Goal: Task Accomplishment & Management: Manage account settings

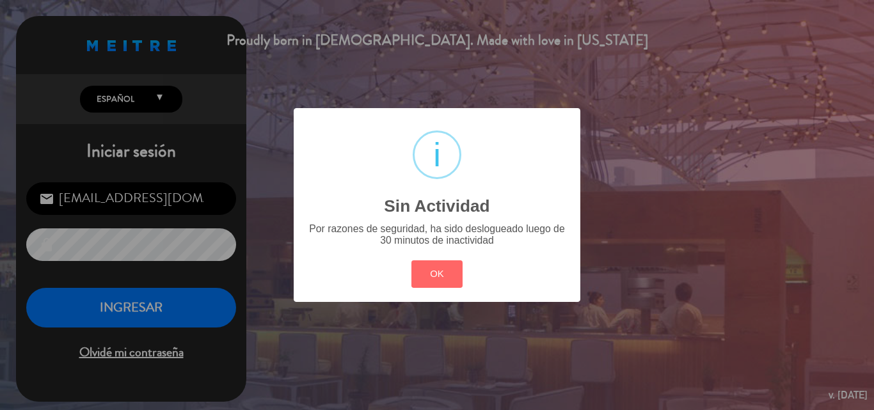
click at [120, 312] on div "? ! i Sin Actividad × Por razones de seguridad, ha sido deslogueado luego de 30…" at bounding box center [437, 205] width 874 height 410
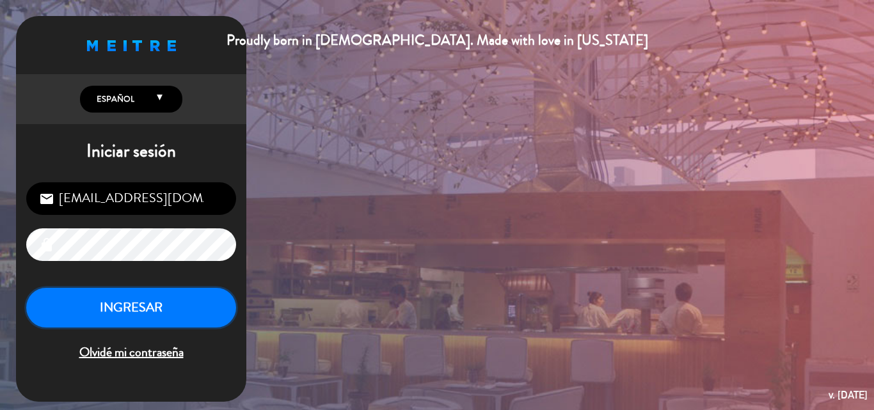
click at [120, 312] on button "INGRESAR" at bounding box center [131, 308] width 210 height 40
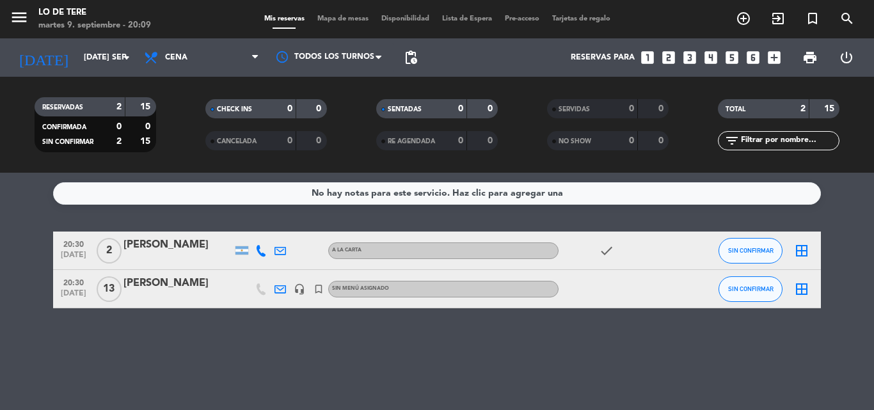
click at [802, 285] on icon "border_all" at bounding box center [801, 289] width 15 height 15
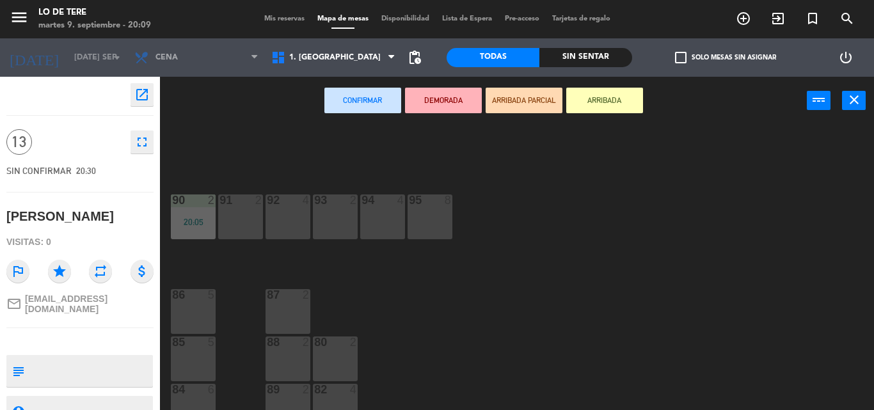
click at [201, 341] on div "95 8 91 2 94 4 90 2 20:05 92 4 93 2 86 5 87 2 85 5 80 2 88 2 84 6 89 2 82 4" at bounding box center [521, 267] width 705 height 285
click at [201, 341] on div at bounding box center [192, 343] width 21 height 12
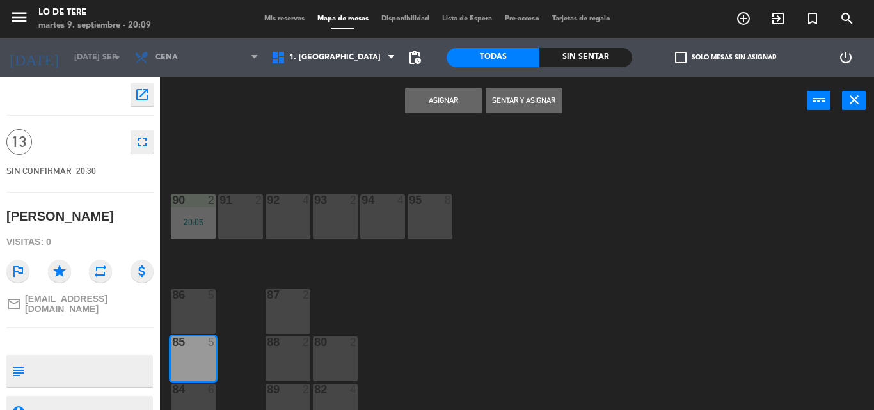
click at [514, 82] on div "Asignar Sentar y Asignar power_input close" at bounding box center [483, 101] width 647 height 49
click at [495, 102] on button "Sentar y Asignar" at bounding box center [524, 101] width 77 height 26
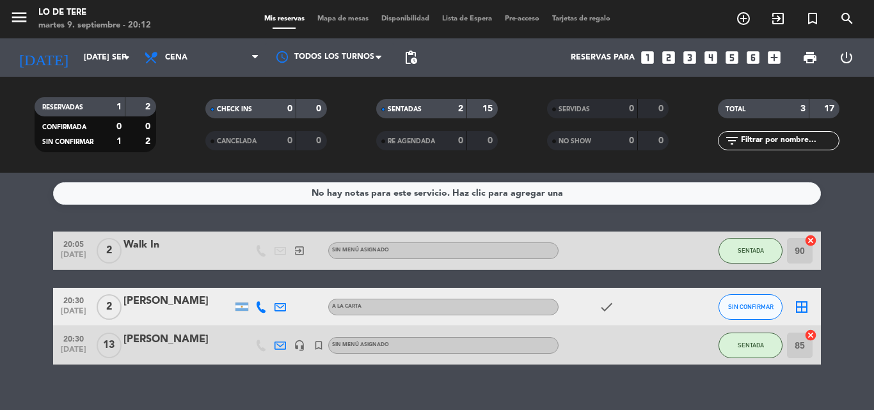
click at [168, 333] on div "[PERSON_NAME]" at bounding box center [177, 339] width 109 height 17
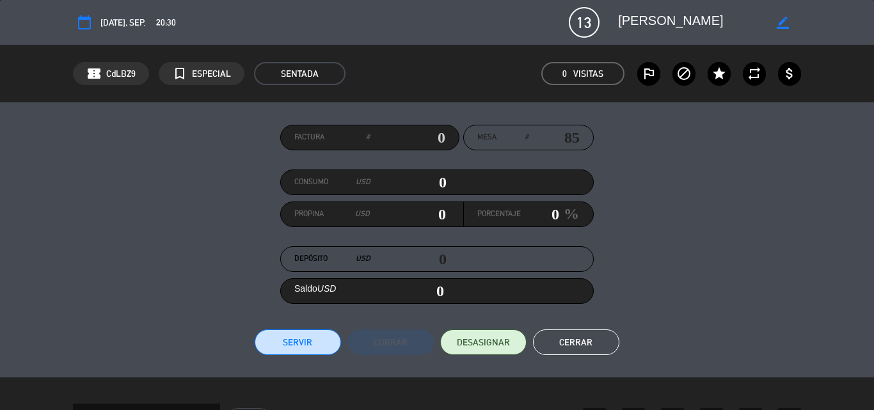
click at [783, 26] on icon "border_color" at bounding box center [783, 23] width 12 height 12
click at [788, 19] on icon at bounding box center [783, 23] width 12 height 12
click at [787, 19] on icon "border_color" at bounding box center [783, 23] width 12 height 12
click at [592, 22] on span "13" at bounding box center [584, 22] width 31 height 31
drag, startPoint x: 754, startPoint y: 10, endPoint x: 683, endPoint y: 32, distance: 74.5
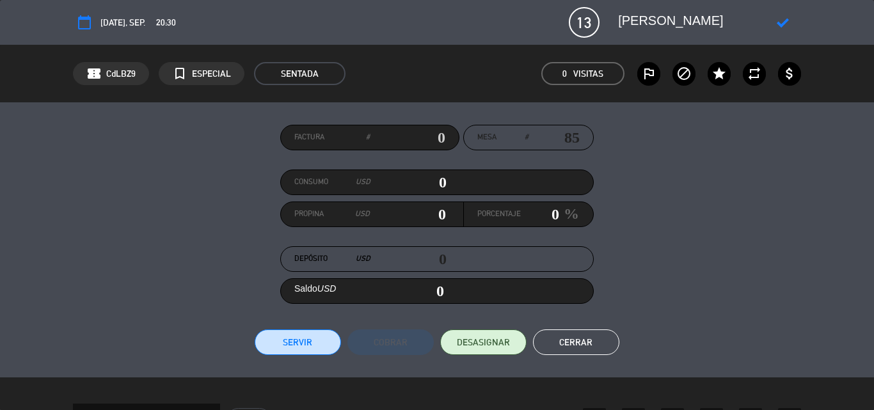
click at [756, 13] on div "calendar_today [DATE], sep. 20:30 13 [PERSON_NAME] phone mail_outline" at bounding box center [437, 22] width 728 height 31
click at [563, 338] on button "Cerrar" at bounding box center [576, 343] width 86 height 26
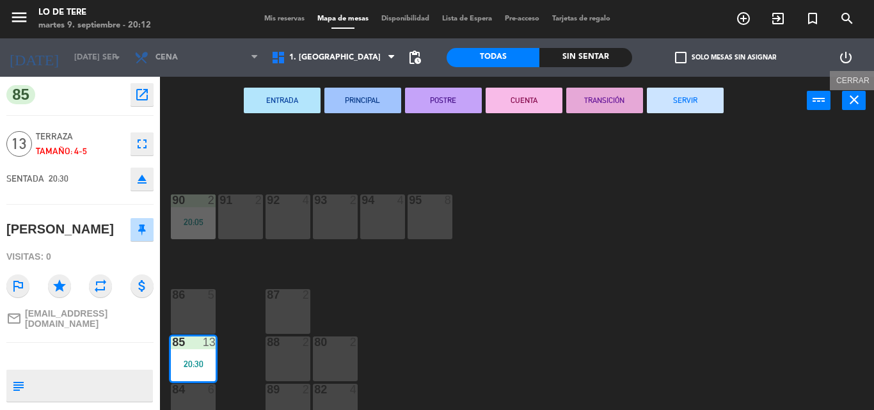
click at [853, 98] on icon "close" at bounding box center [854, 99] width 15 height 15
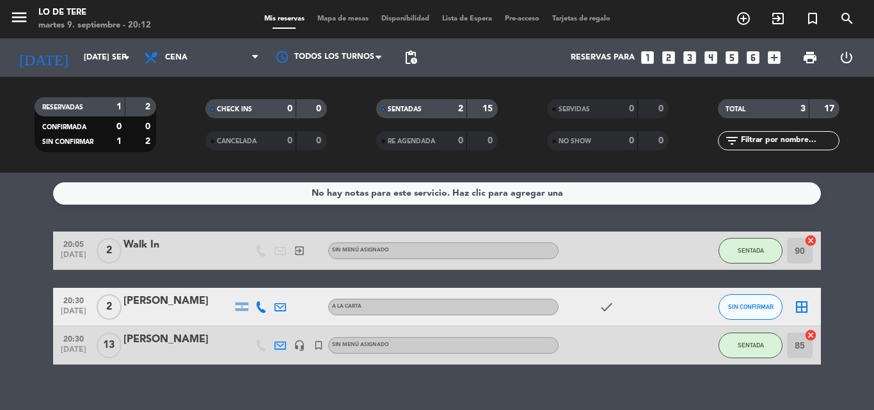
click at [154, 338] on div "[PERSON_NAME]" at bounding box center [177, 339] width 109 height 17
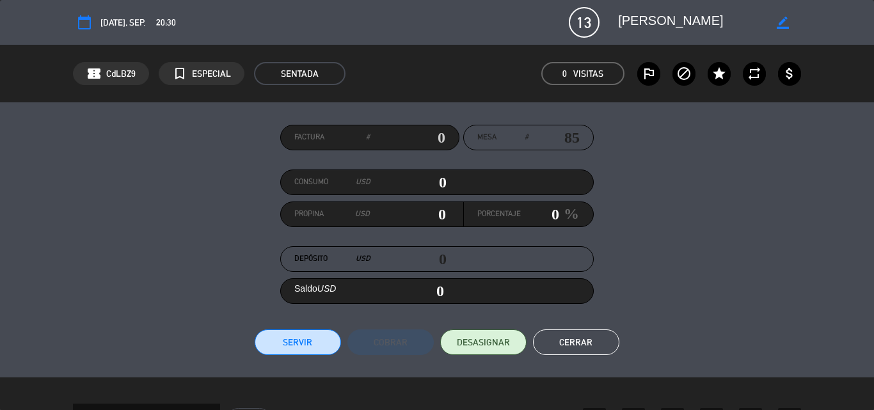
click at [781, 22] on icon "border_color" at bounding box center [783, 23] width 12 height 12
click at [781, 22] on icon at bounding box center [783, 23] width 12 height 12
click at [596, 18] on span "13" at bounding box center [584, 22] width 31 height 31
click at [632, 19] on textarea at bounding box center [691, 22] width 147 height 23
click at [630, 24] on textarea at bounding box center [691, 22] width 147 height 23
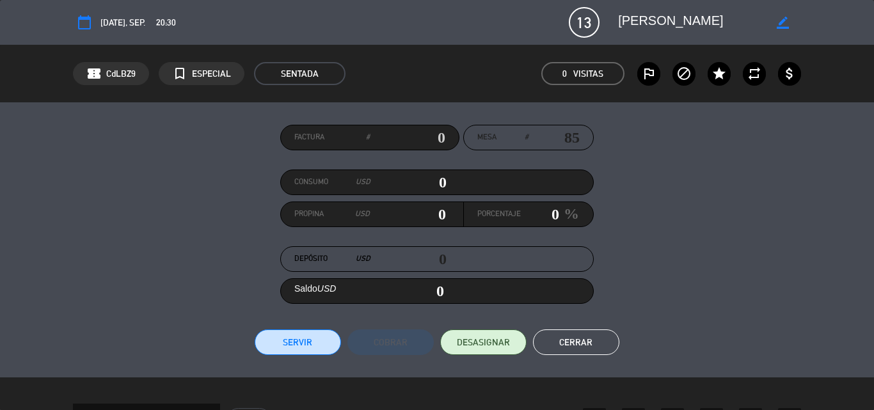
click at [583, 31] on span "13" at bounding box center [584, 22] width 31 height 31
click at [431, 289] on input "0" at bounding box center [405, 291] width 77 height 19
drag, startPoint x: 522, startPoint y: 138, endPoint x: 537, endPoint y: 133, distance: 16.0
click at [523, 138] on label "Mesa #" at bounding box center [502, 137] width 51 height 13
click at [588, 22] on span "13" at bounding box center [584, 22] width 31 height 31
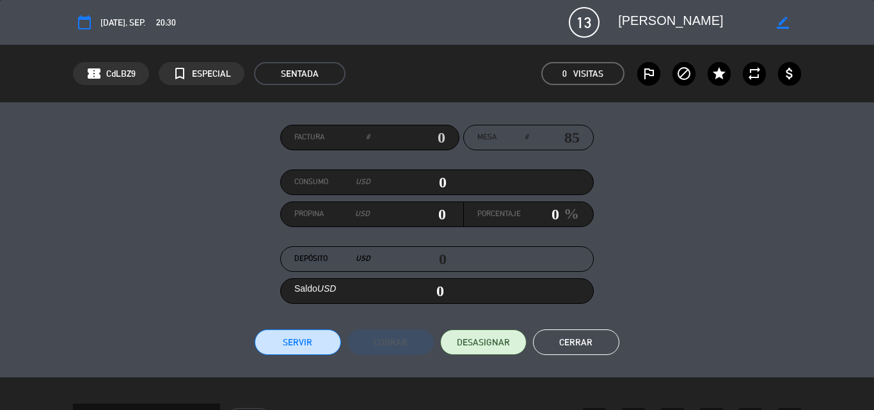
click at [785, 20] on icon "border_color" at bounding box center [783, 23] width 12 height 12
click at [602, 26] on div "calendar_today [DATE], sep. 20:30 13 [PERSON_NAME] phone mail_outline" at bounding box center [437, 22] width 728 height 31
click at [122, 72] on span "CdLBZ9" at bounding box center [120, 74] width 29 height 15
type input "[EMAIL_ADDRESS][DOMAIN_NAME]"
click at [619, 20] on textarea at bounding box center [691, 22] width 147 height 23
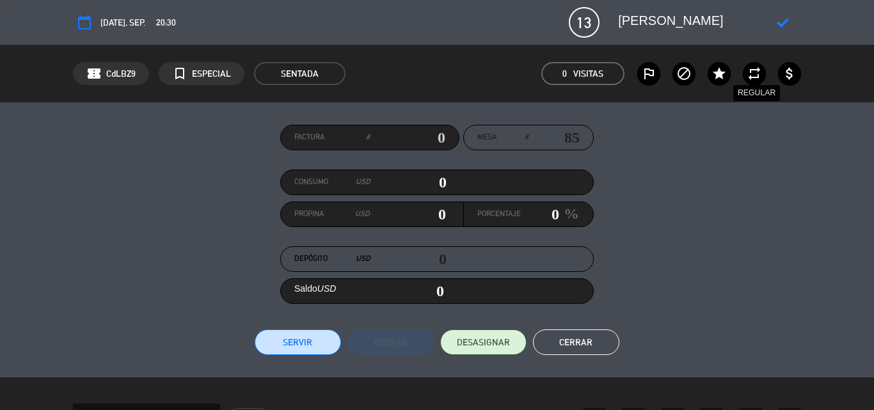
click at [758, 68] on icon "repeat" at bounding box center [754, 73] width 15 height 15
click at [660, 17] on textarea at bounding box center [691, 22] width 147 height 23
click at [585, 22] on span "13" at bounding box center [584, 22] width 31 height 31
click at [593, 22] on span "13" at bounding box center [584, 22] width 31 height 31
click at [648, 25] on textarea at bounding box center [691, 22] width 147 height 23
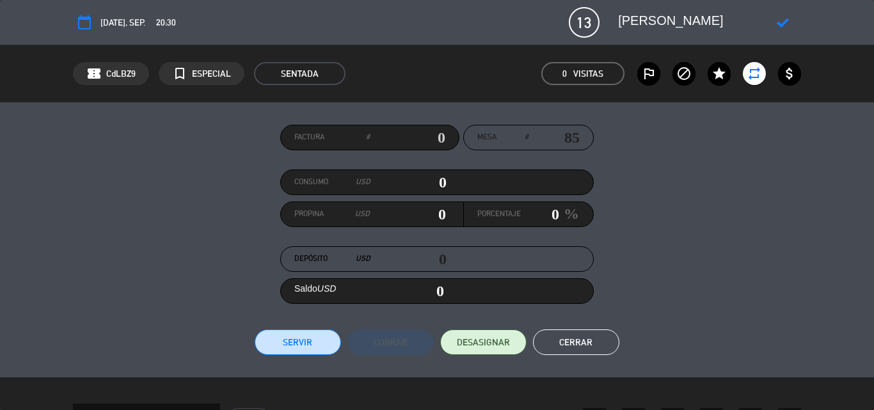
click at [598, 21] on span "13" at bounding box center [584, 22] width 31 height 31
click at [680, 20] on textarea at bounding box center [691, 22] width 147 height 23
type textarea "[PERSON_NAME]"
drag, startPoint x: 563, startPoint y: 355, endPoint x: 568, endPoint y: 348, distance: 8.7
click at [564, 354] on div "Factura # Mesa # 85 Consumo USD 0 Propina USD 0 Porcentaje 0 % Depósito USD 0 S…" at bounding box center [437, 239] width 874 height 275
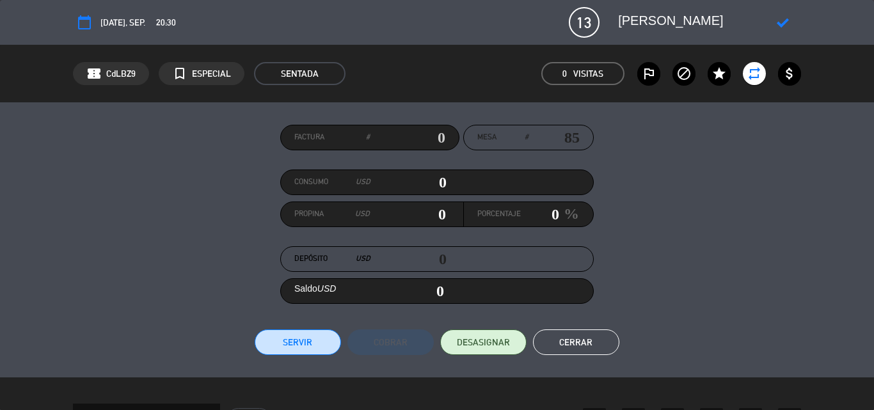
click at [569, 347] on button "Cerrar" at bounding box center [576, 343] width 86 height 26
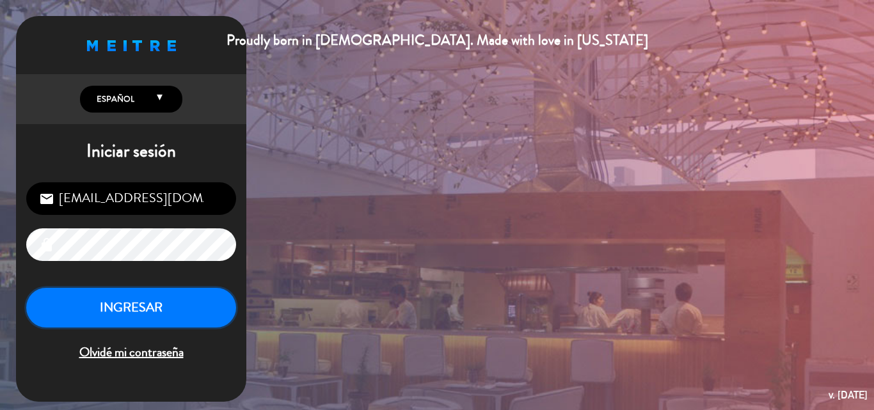
click at [215, 311] on button "INGRESAR" at bounding box center [131, 308] width 210 height 40
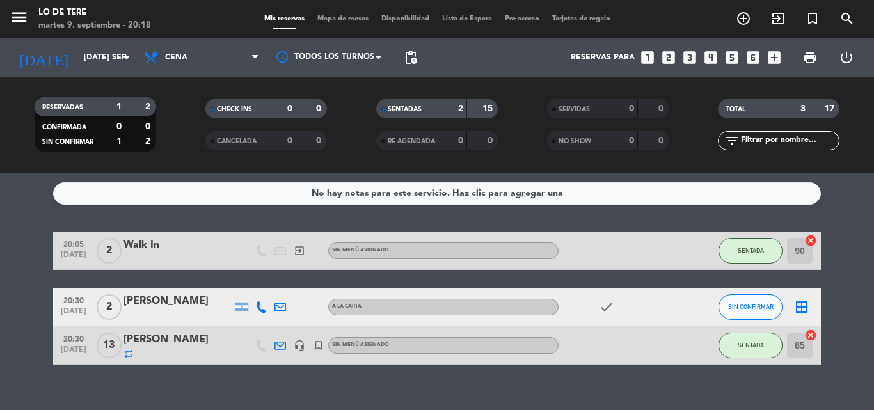
click at [160, 339] on div "[PERSON_NAME]" at bounding box center [177, 339] width 109 height 17
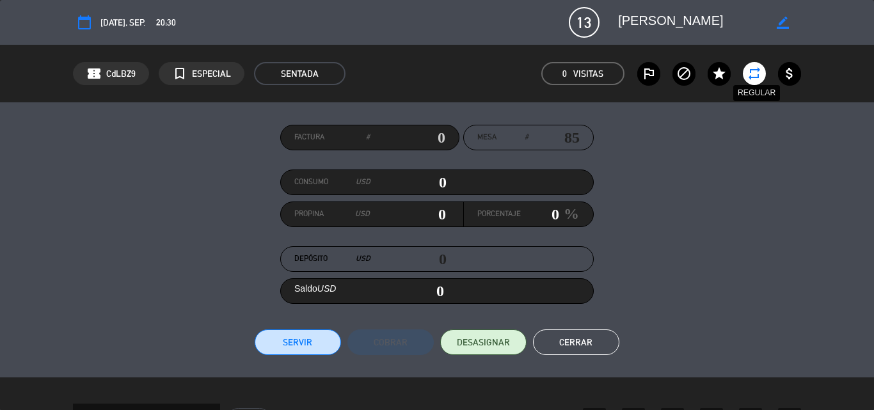
click at [756, 72] on icon "repeat" at bounding box center [754, 73] width 15 height 15
click at [584, 19] on span "13" at bounding box center [584, 22] width 31 height 31
click at [782, 22] on icon "border_color" at bounding box center [783, 23] width 12 height 12
drag, startPoint x: 591, startPoint y: 22, endPoint x: 599, endPoint y: 33, distance: 14.2
click at [592, 22] on span "13" at bounding box center [584, 22] width 31 height 31
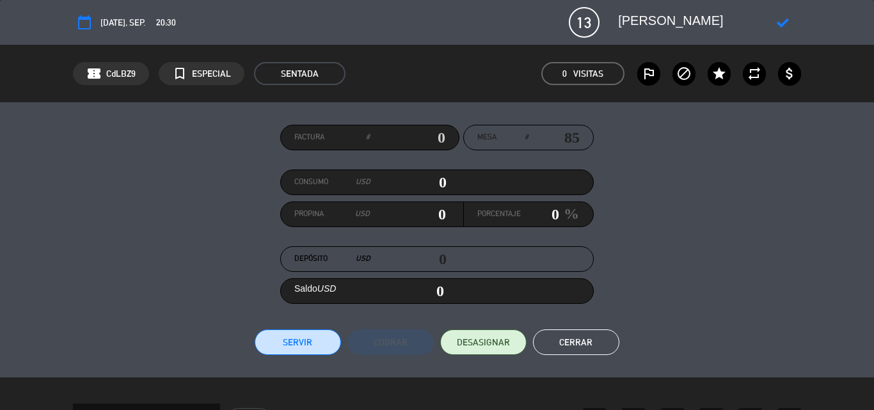
click at [559, 344] on button "Cerrar" at bounding box center [576, 343] width 86 height 26
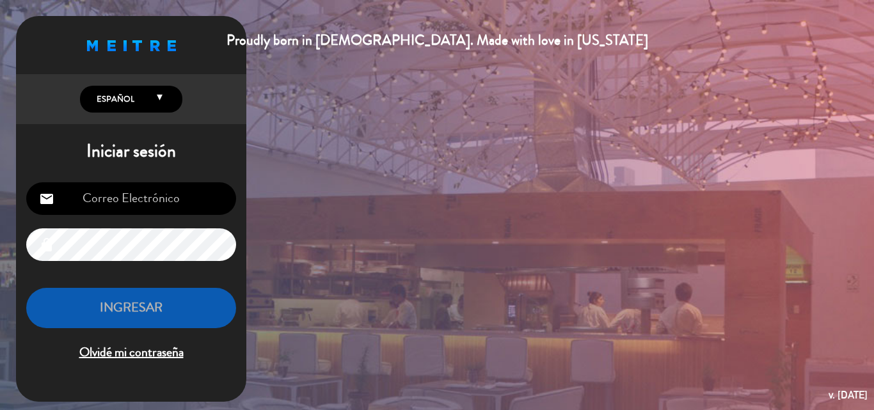
type input "[EMAIL_ADDRESS][DOMAIN_NAME]"
